Goal: Task Accomplishment & Management: Manage account settings

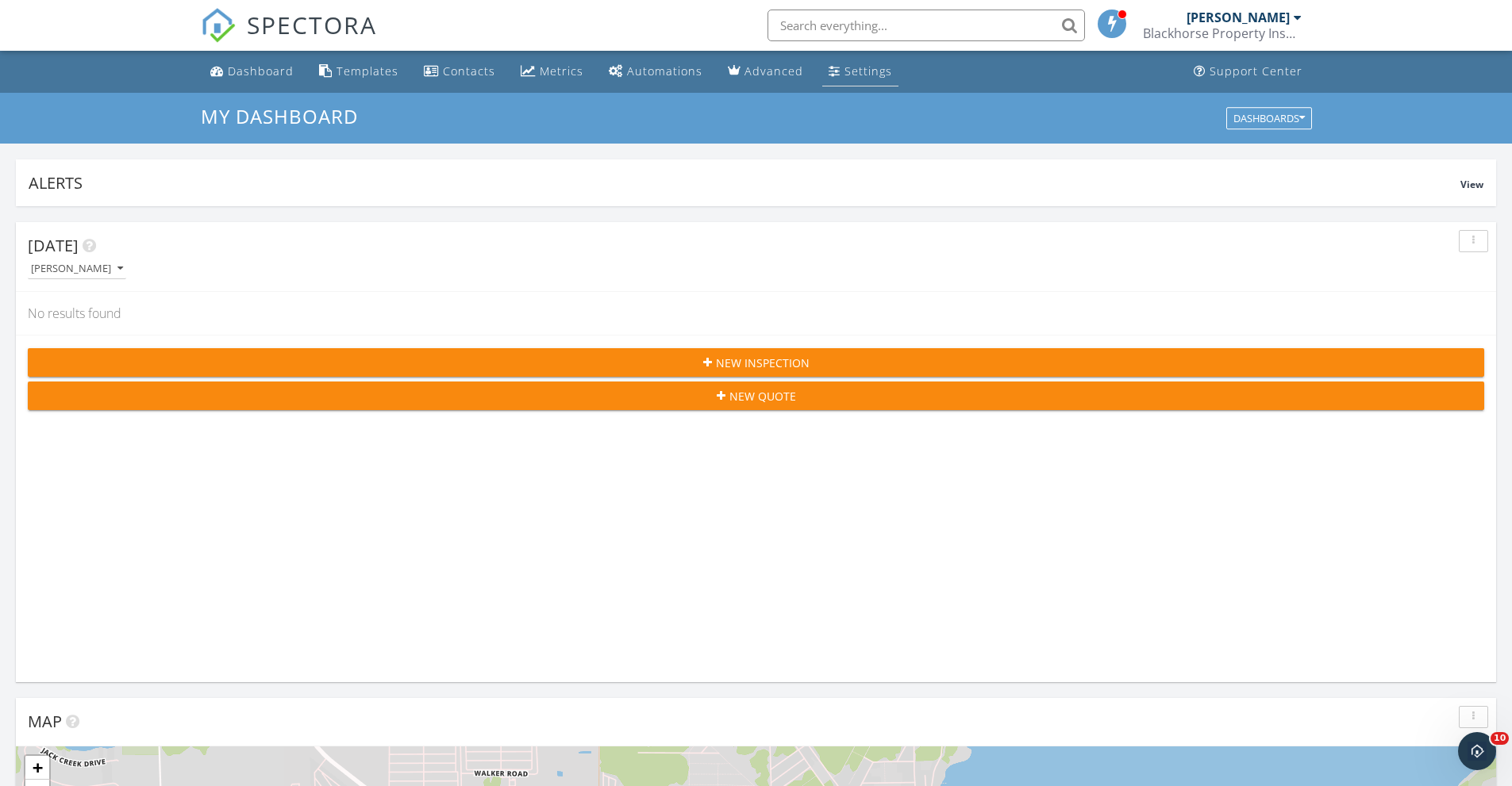
click at [670, 65] on div "Settings" at bounding box center [868, 70] width 47 height 15
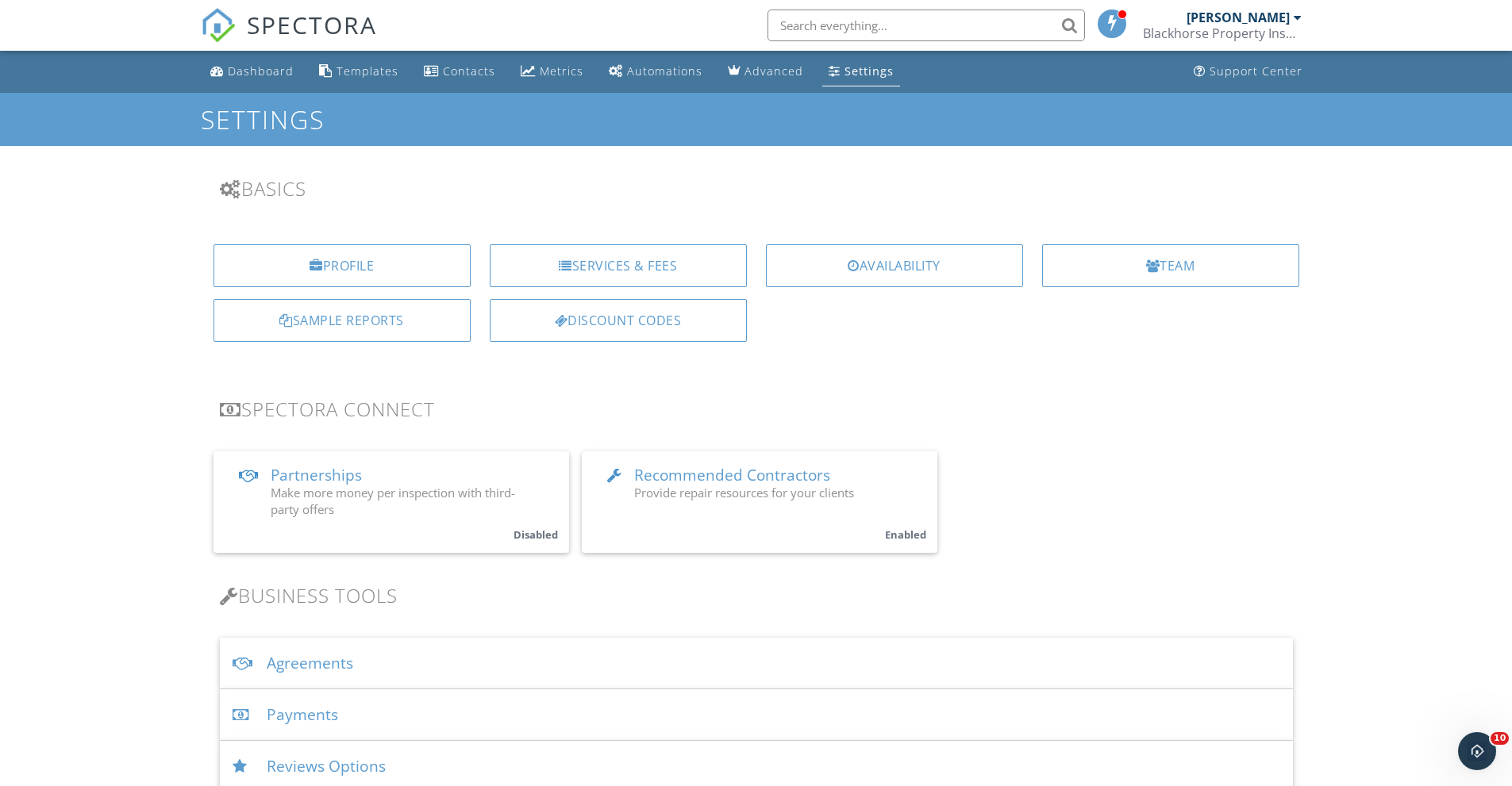
click at [591, 275] on div "Services & Fees" at bounding box center [618, 266] width 257 height 43
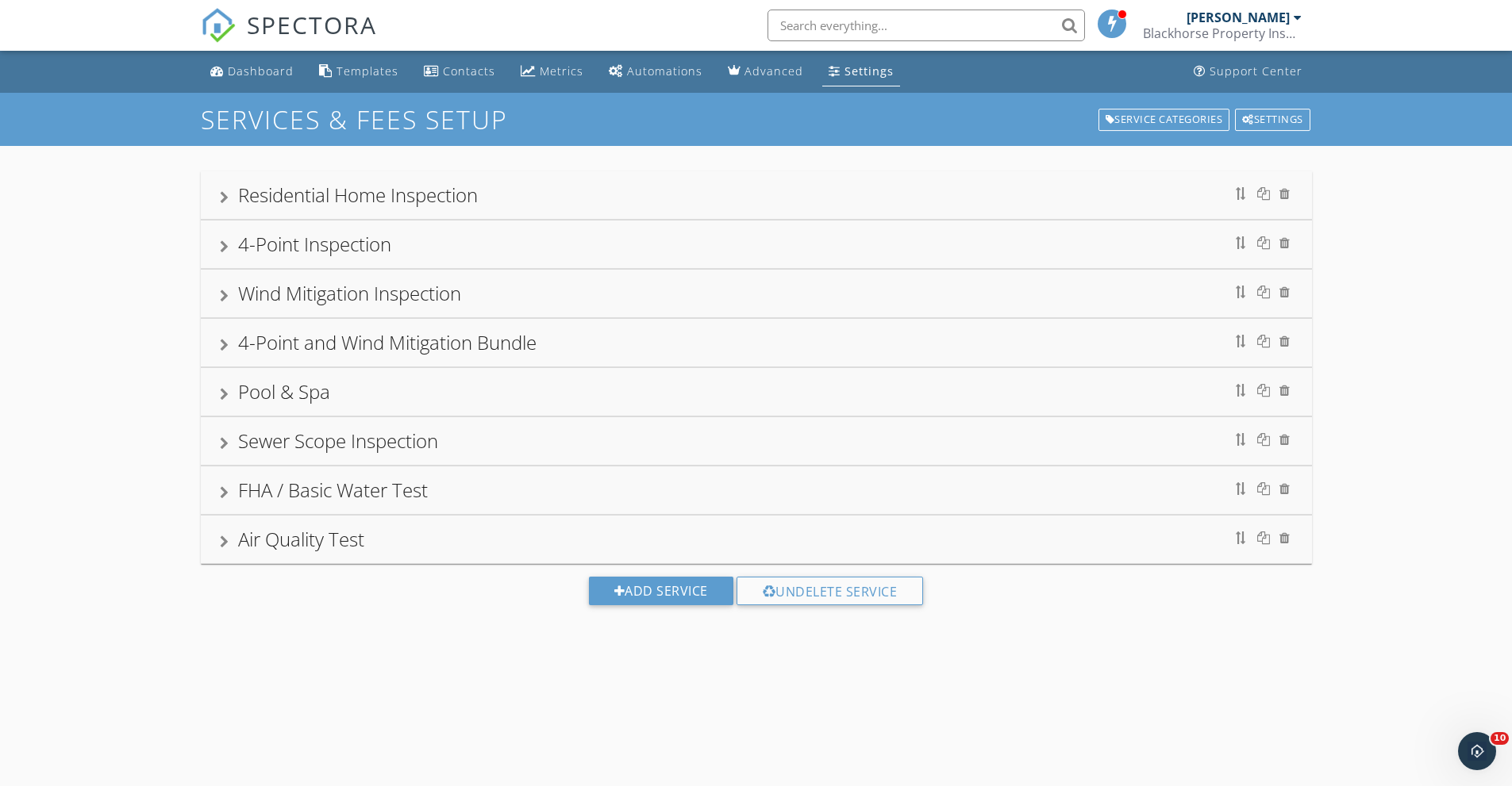
click at [335, 487] on div "FHA / Basic Water Test" at bounding box center [332, 490] width 190 height 26
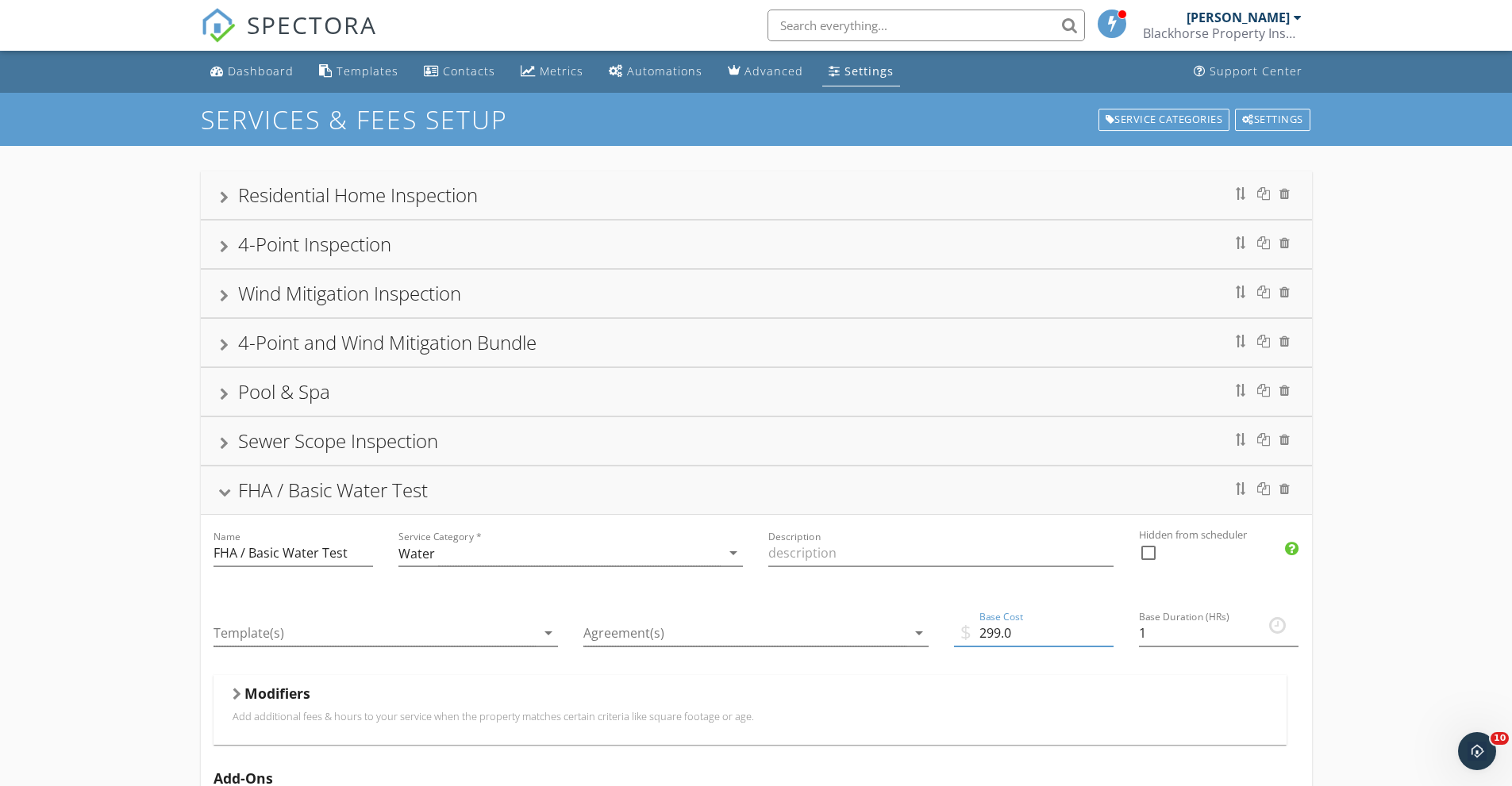
click at [1001, 630] on input "299.0" at bounding box center [1033, 633] width 159 height 26
type input "349.0"
drag, startPoint x: 408, startPoint y: 436, endPoint x: 402, endPoint y: 445, distance: 10.8
click at [407, 439] on div "Sewer Scope Inspection" at bounding box center [338, 440] width 200 height 26
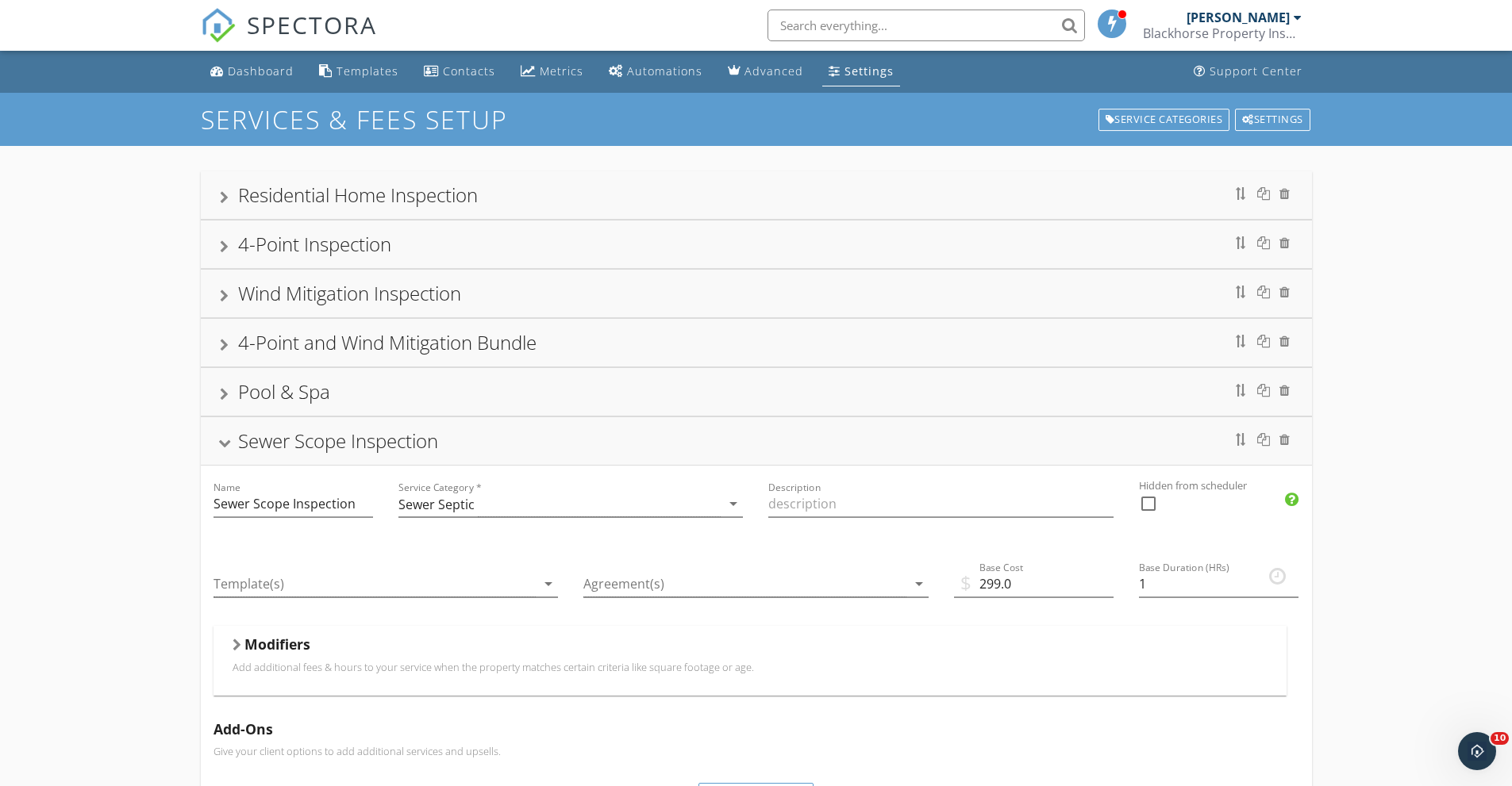
drag, startPoint x: 1446, startPoint y: 527, endPoint x: 1434, endPoint y: 527, distance: 12.0
click at [1442, 529] on div "Residential Home Inspection 4-Point Inspection Wind Mitigation Inspection 4-Poi…" at bounding box center [756, 694] width 1512 height 1097
click at [227, 440] on div at bounding box center [224, 443] width 13 height 9
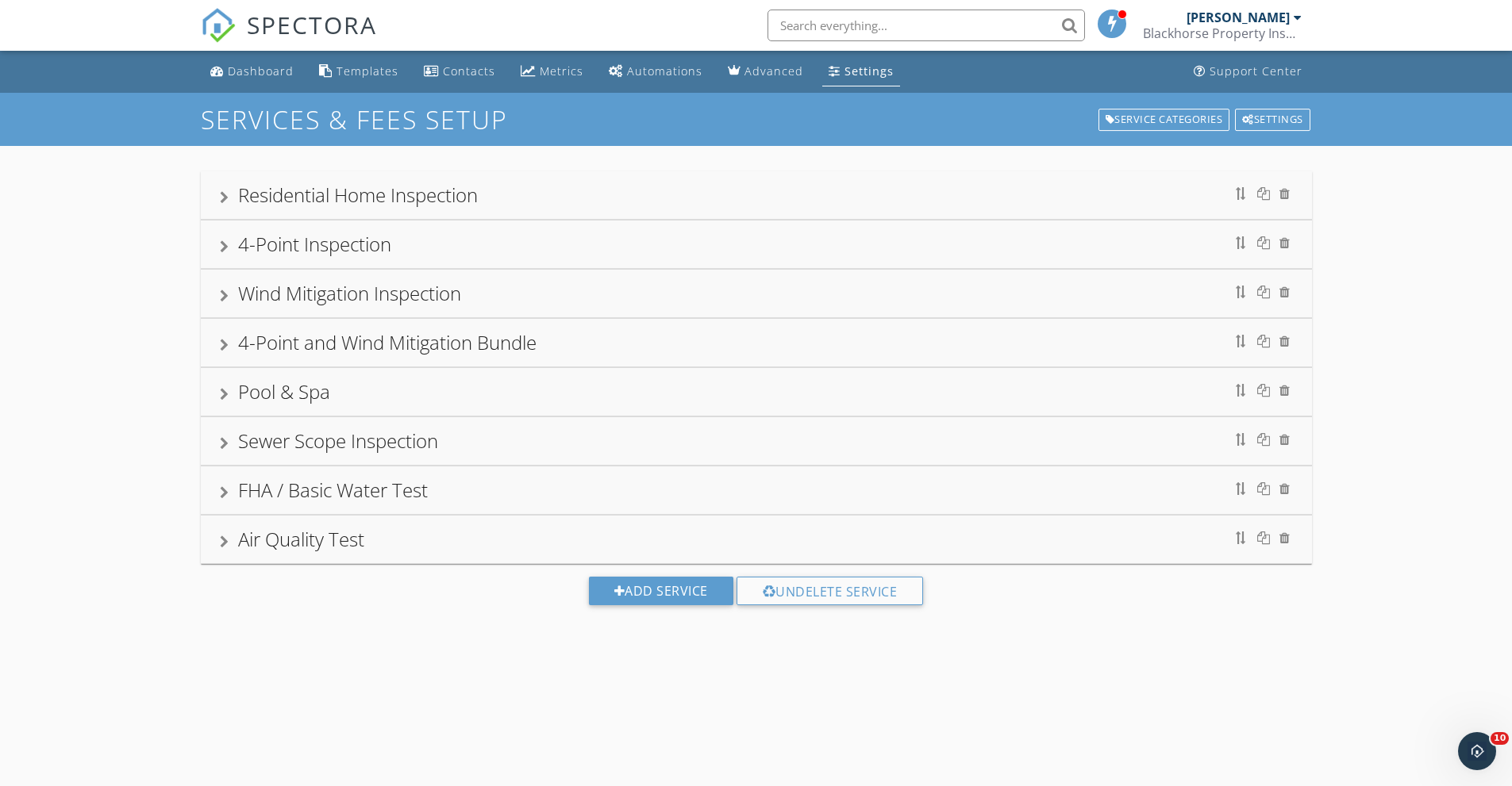
click at [330, 448] on div "Sewer Scope Inspection" at bounding box center [338, 440] width 200 height 26
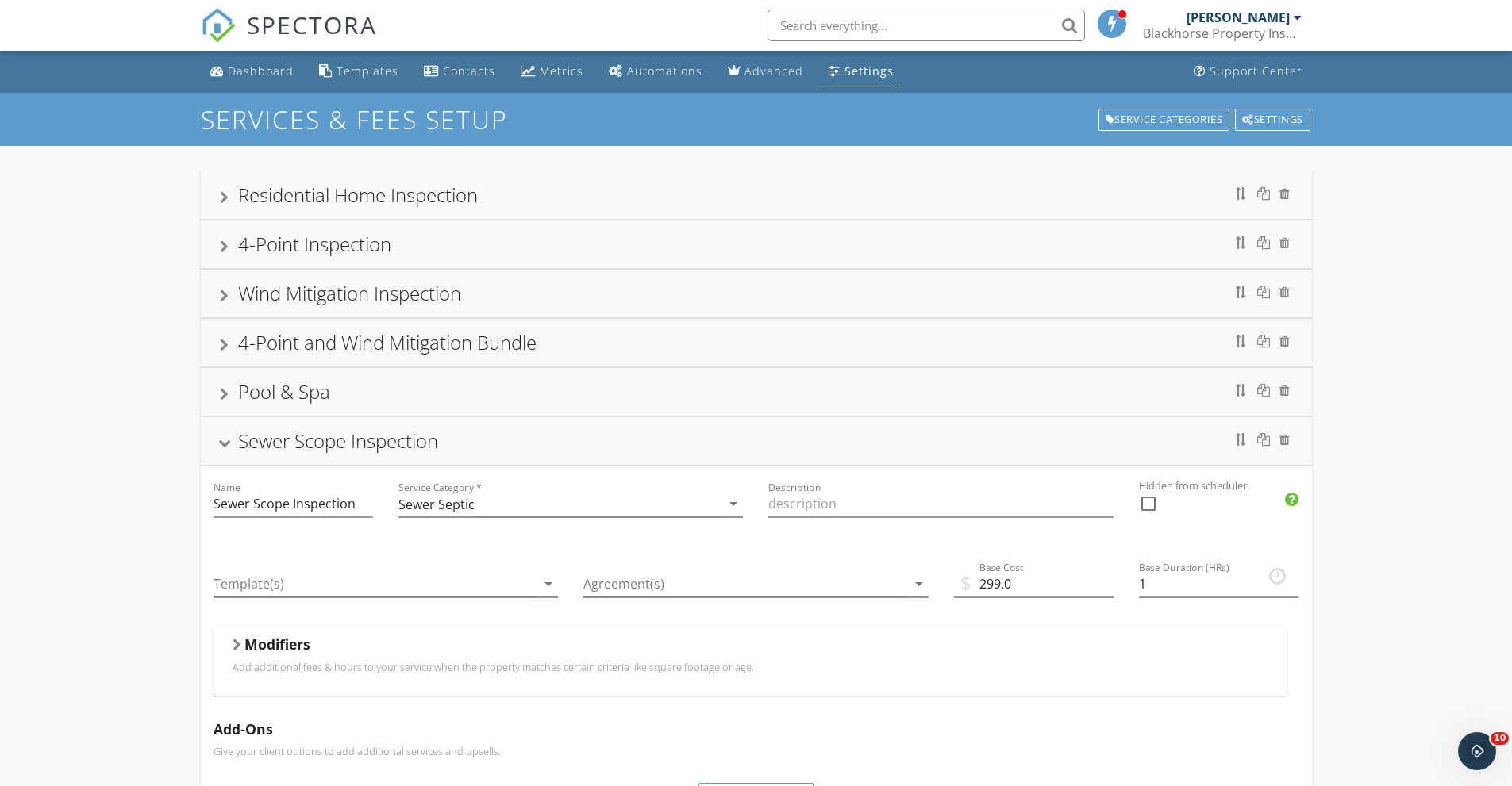
click at [228, 429] on div "Sewer Scope Inspection" at bounding box center [757, 441] width 1073 height 29
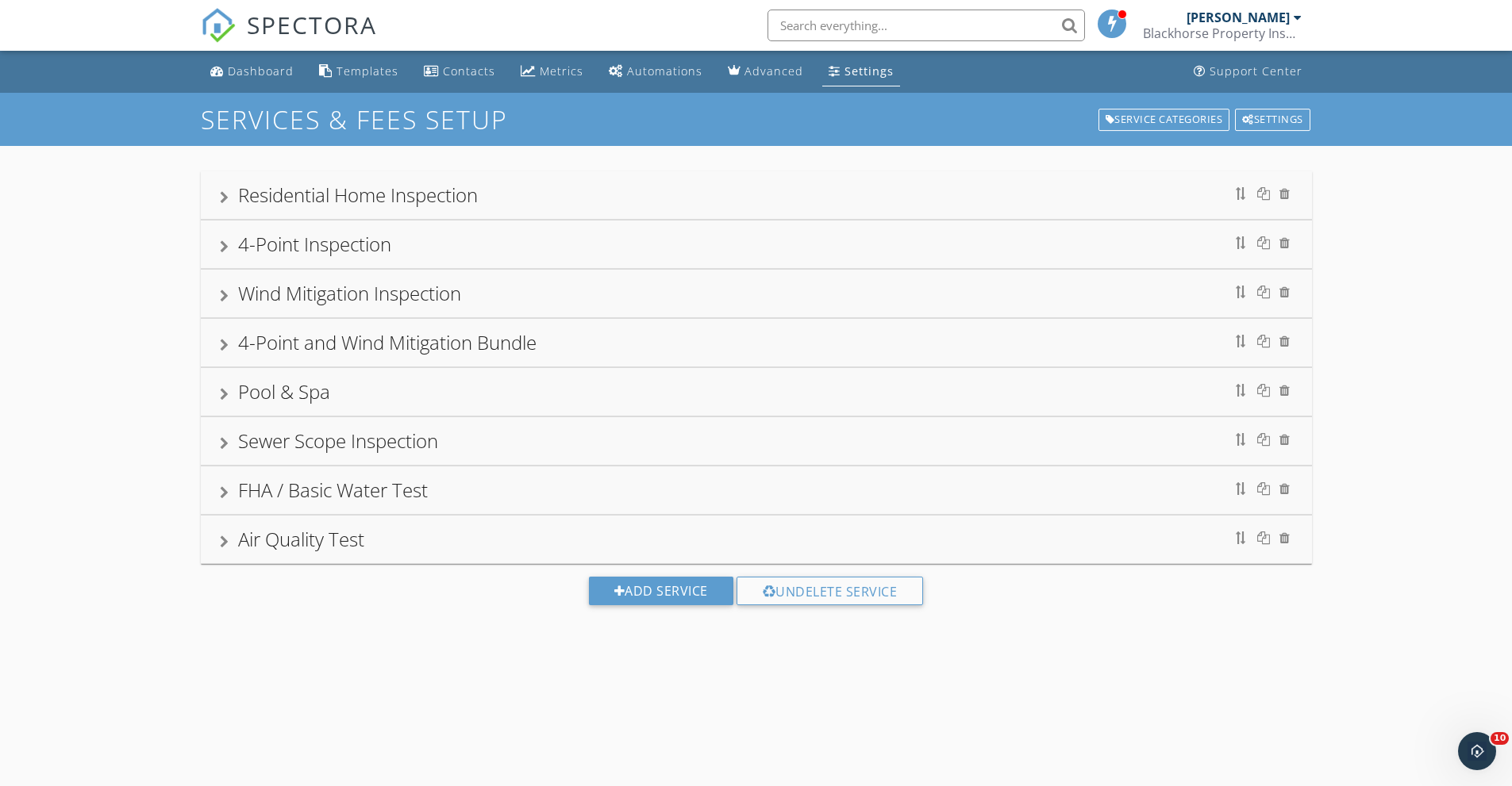
click at [232, 400] on div "Pool & Spa" at bounding box center [757, 392] width 1073 height 29
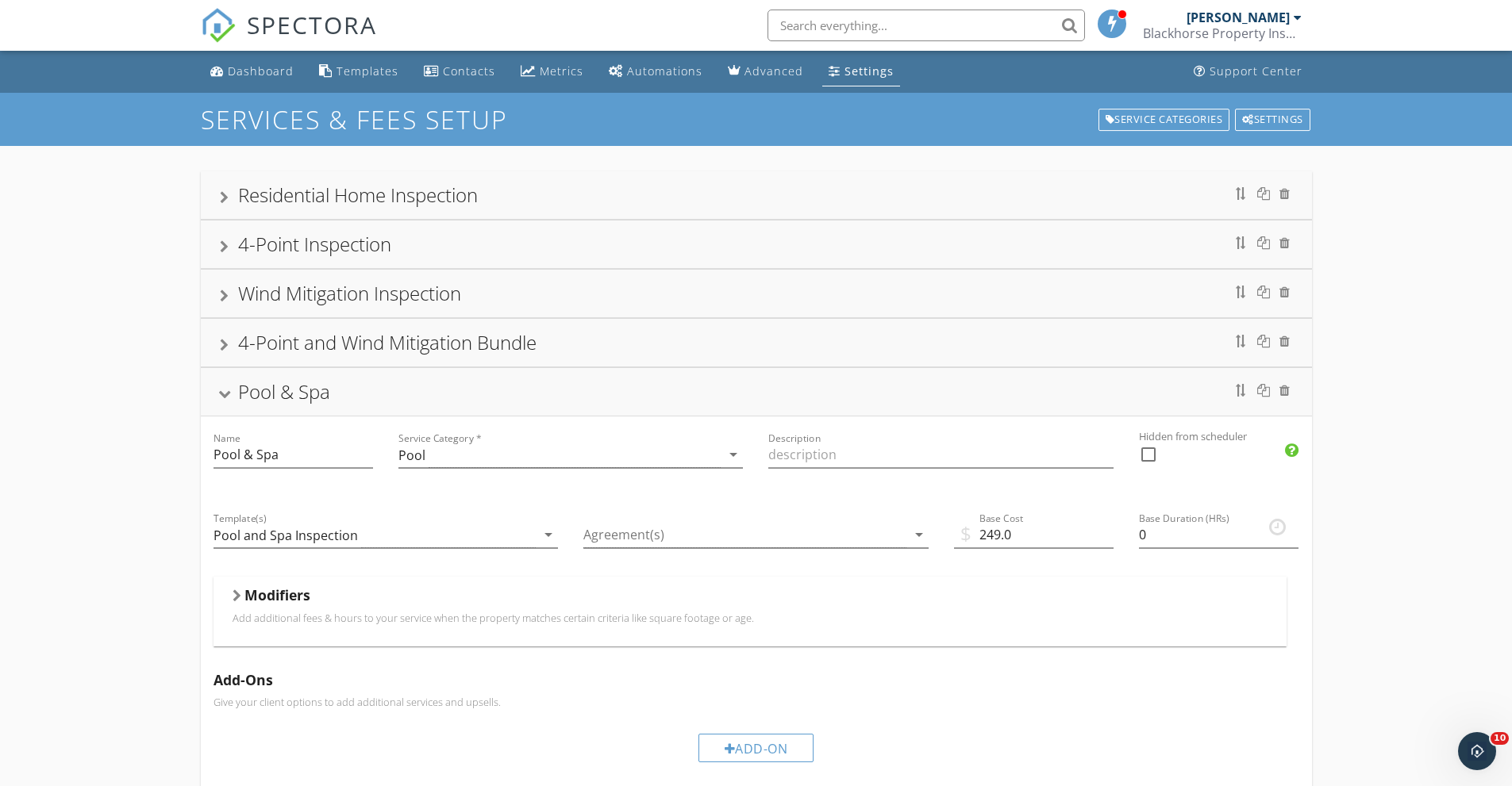
click at [232, 400] on div "Pool & Spa" at bounding box center [757, 392] width 1073 height 29
